Goal: Transaction & Acquisition: Purchase product/service

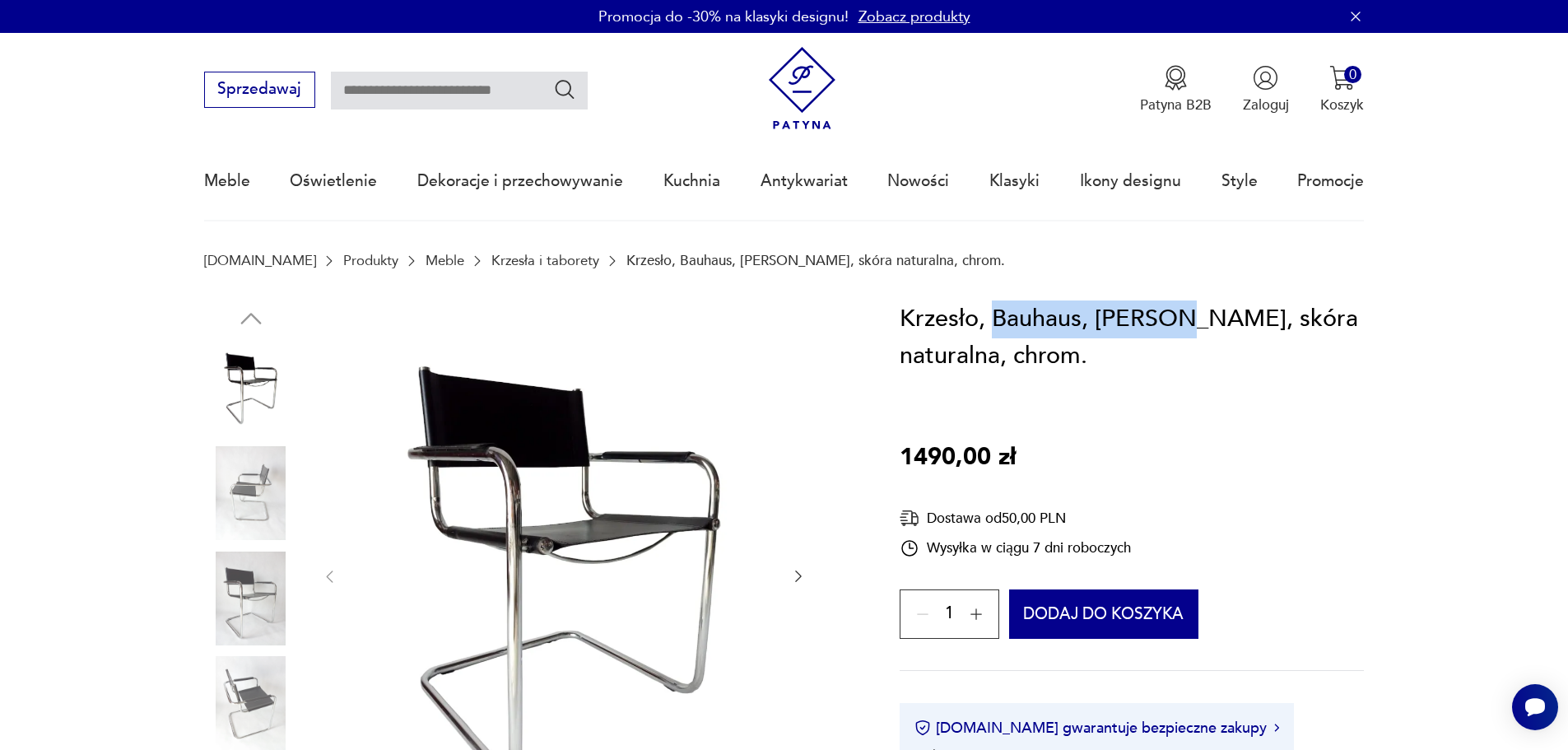
drag, startPoint x: 995, startPoint y: 317, endPoint x: 1180, endPoint y: 310, distance: 185.1
click at [1180, 310] on h1 "Krzesło, Bauhaus, [PERSON_NAME], skóra naturalna, chrom." at bounding box center [1132, 337] width 464 height 75
copy h1 "Bauhaus, [PERSON_NAME][GEOGRAPHIC_DATA]"
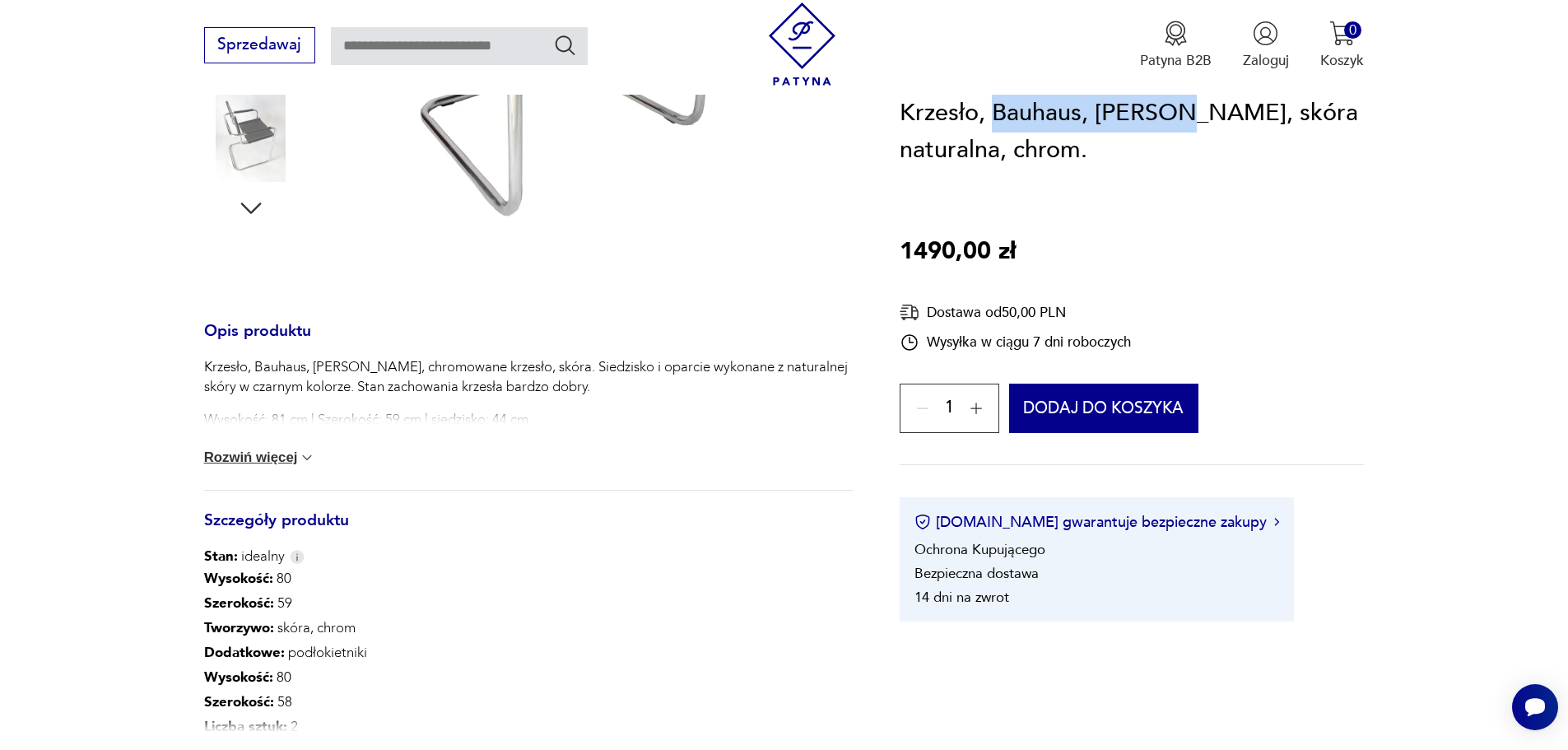
scroll to position [576, 0]
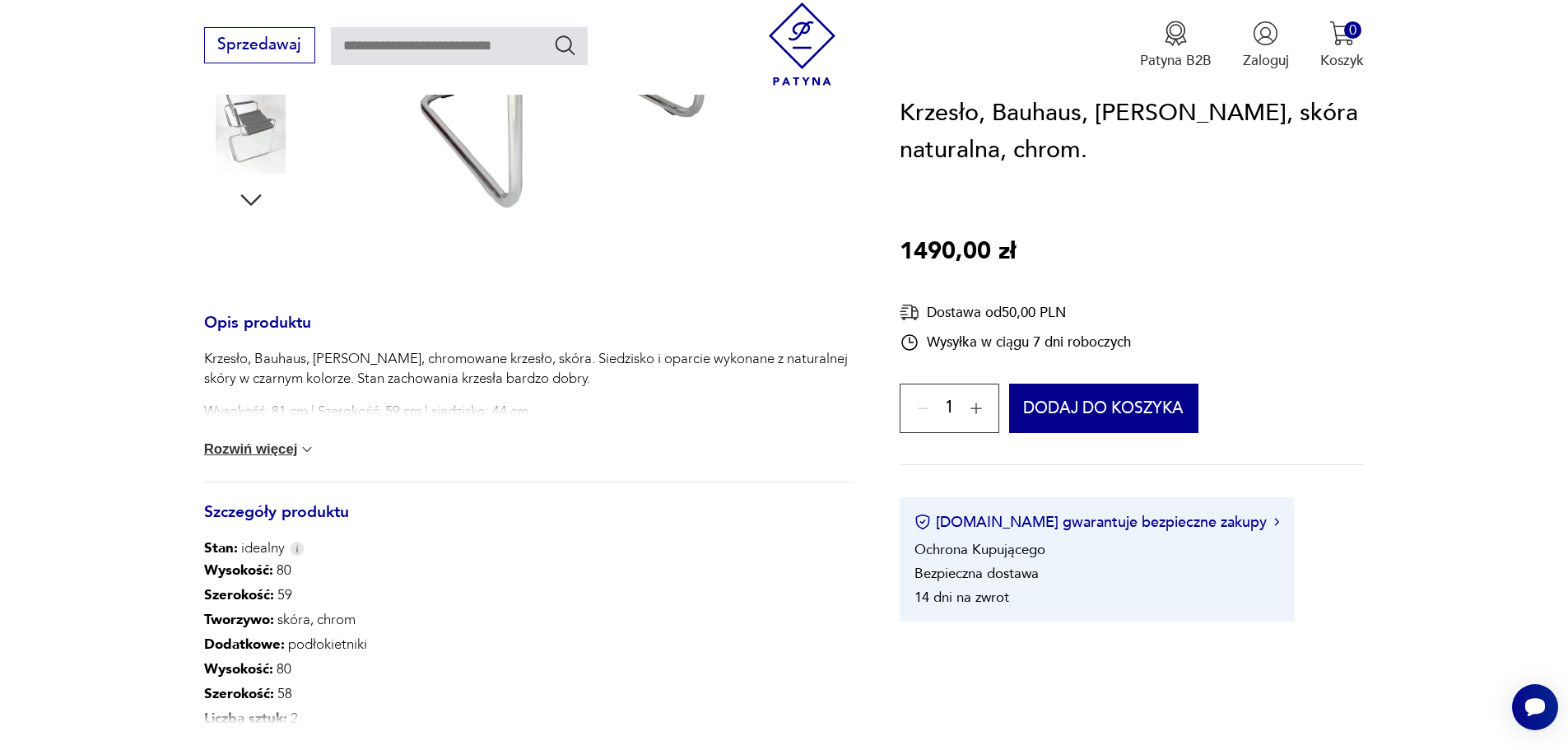
click at [296, 434] on div "Krzesło, Bauhaus, [PERSON_NAME], chromowane krzesło, skóra. Siedzisko i oparcie…" at bounding box center [529, 415] width 649 height 133
click at [290, 453] on button "Rozwiń więcej" at bounding box center [261, 450] width 112 height 17
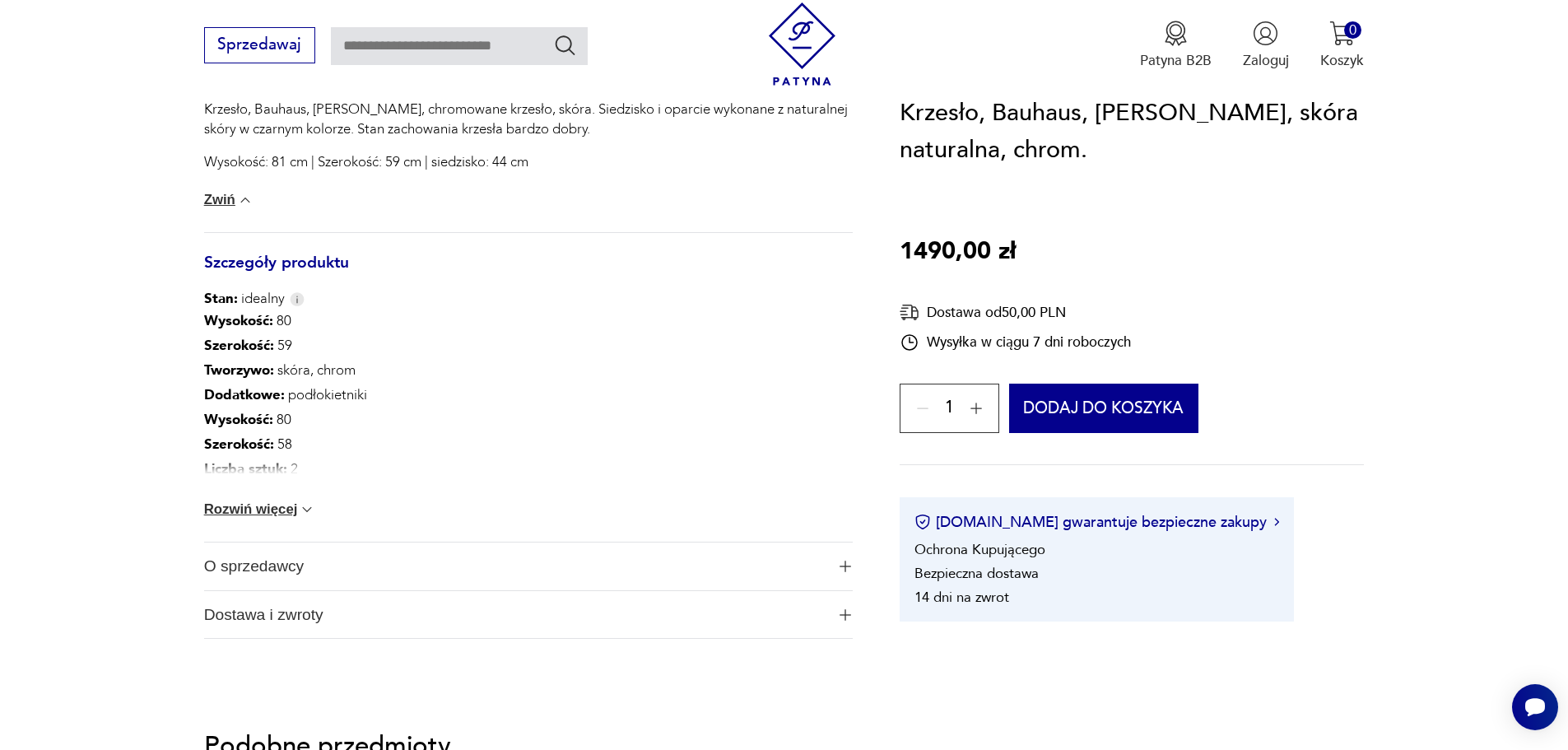
scroll to position [905, 0]
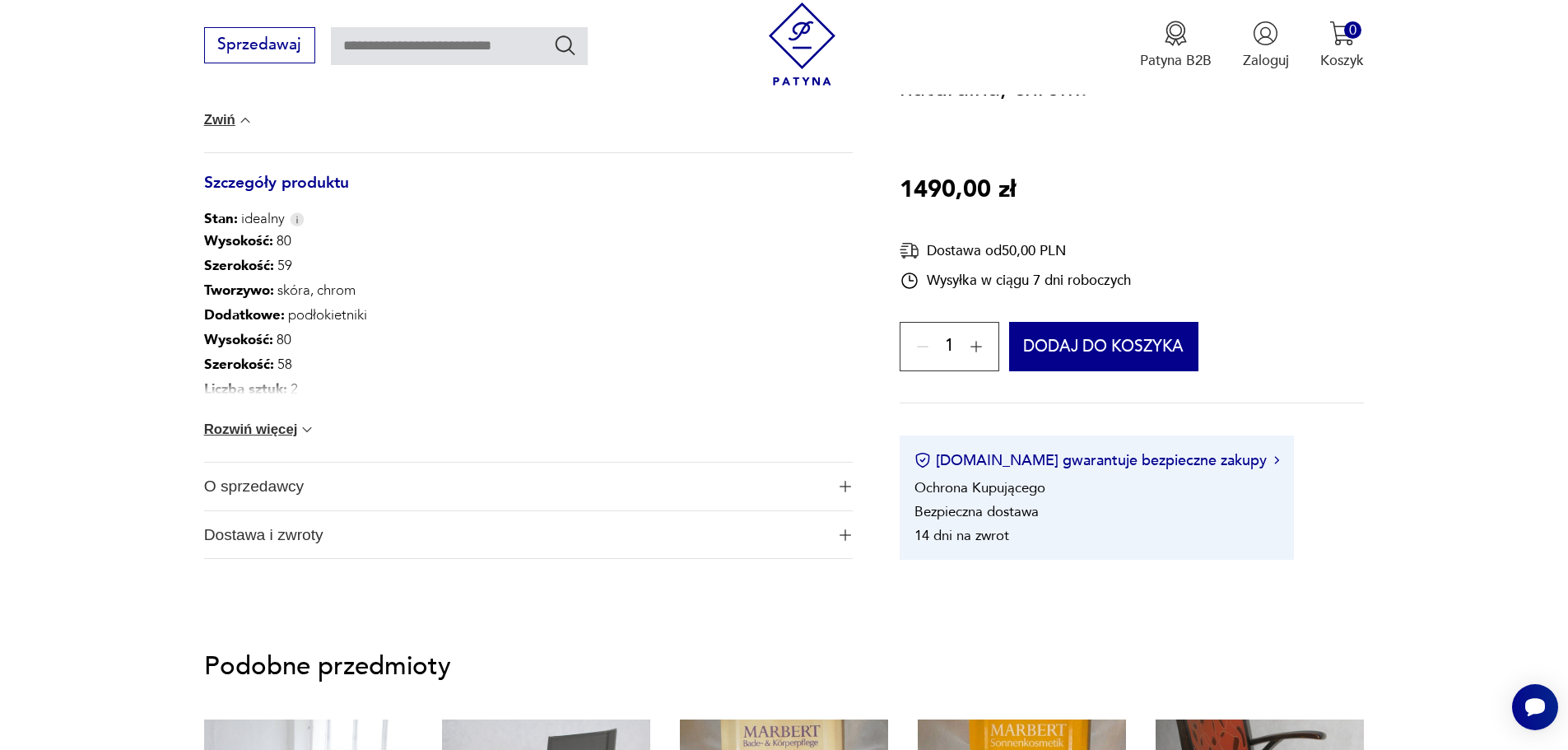
click at [252, 435] on button "Rozwiń więcej" at bounding box center [261, 429] width 112 height 17
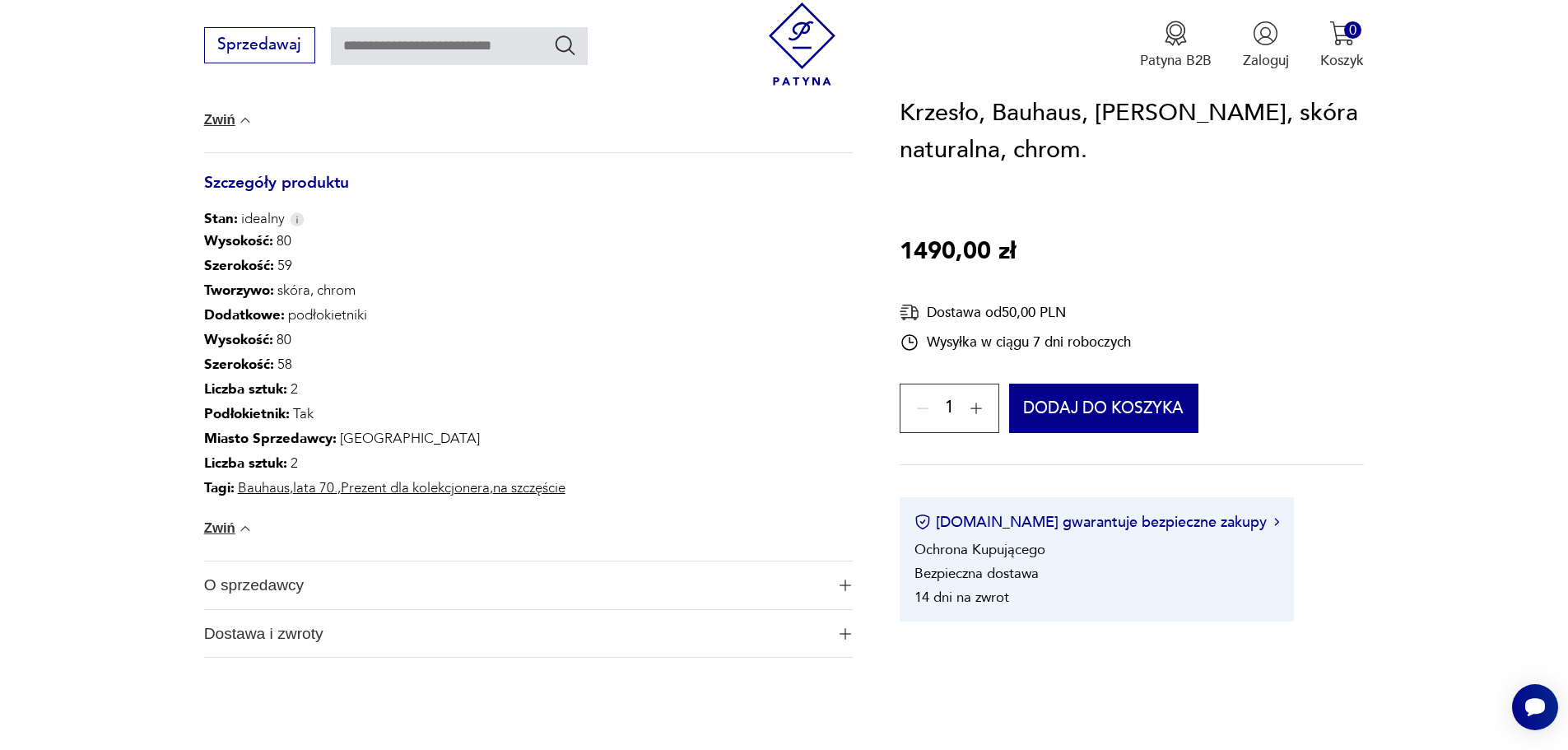
click at [223, 595] on span "O sprzedawcy" at bounding box center [515, 586] width 622 height 47
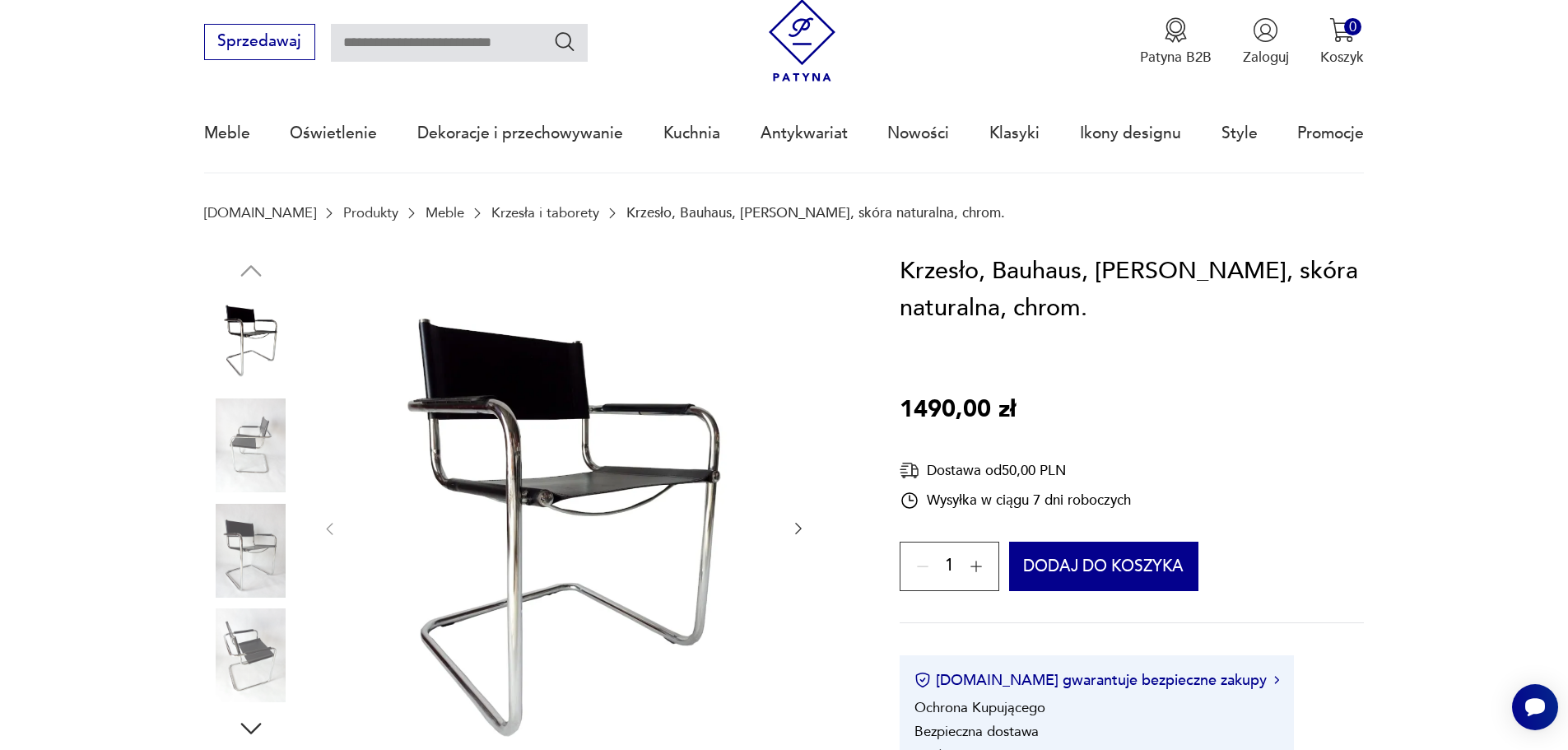
scroll to position [0, 0]
